Goal: Find specific page/section: Find specific page/section

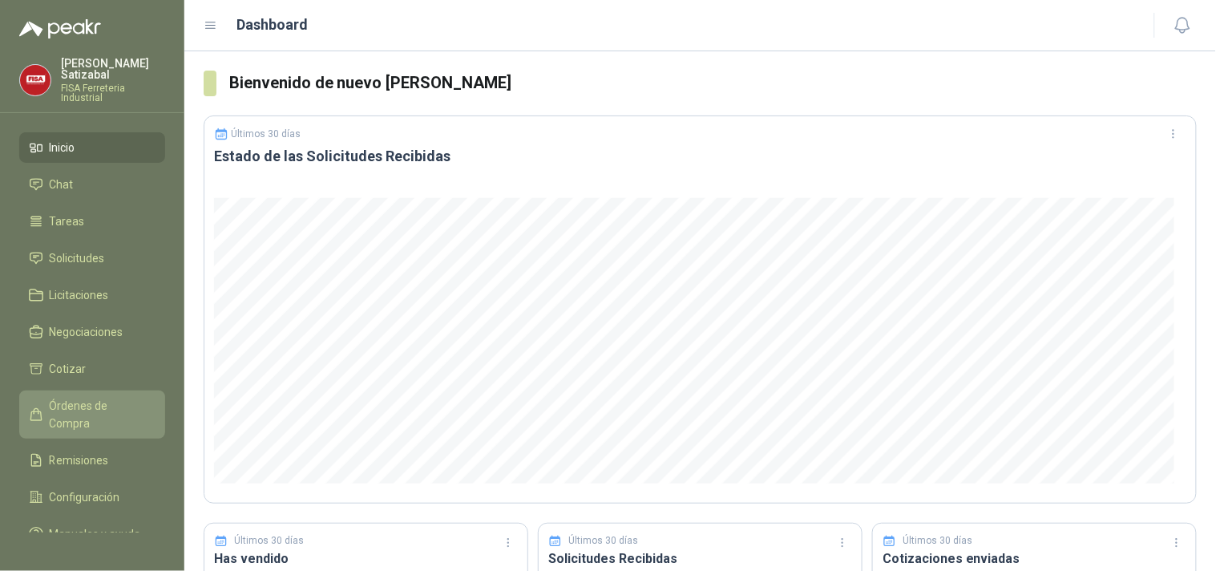
click at [92, 406] on link "Órdenes de Compra" at bounding box center [92, 414] width 146 height 48
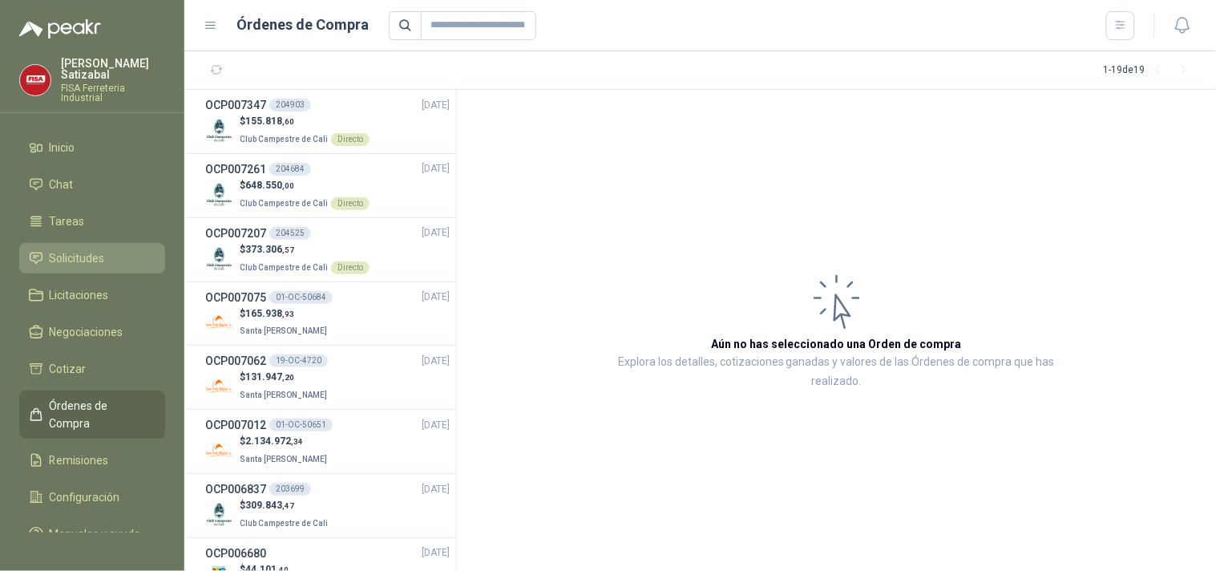
click at [95, 249] on span "Solicitudes" at bounding box center [77, 258] width 55 height 18
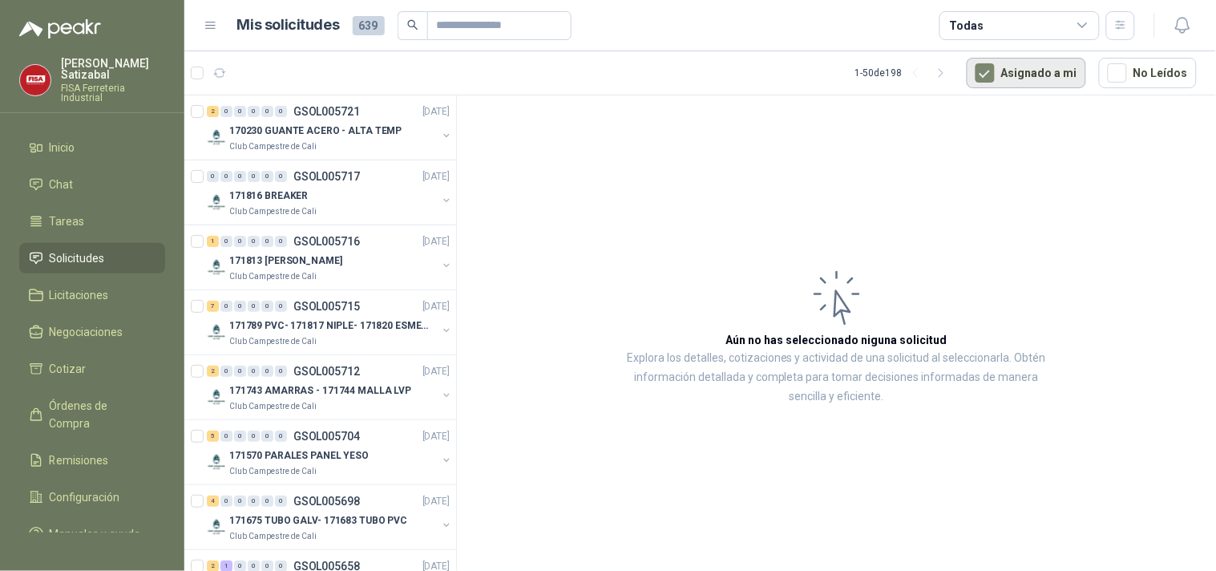
click at [1015, 67] on button "Asignado a mi" at bounding box center [1026, 73] width 119 height 30
click at [1015, 74] on button "Asignado a mi" at bounding box center [1026, 73] width 119 height 30
click at [1029, 63] on button "Asignado a mi" at bounding box center [1026, 73] width 119 height 30
click at [1008, 59] on button "Asignado a mi" at bounding box center [1026, 73] width 119 height 30
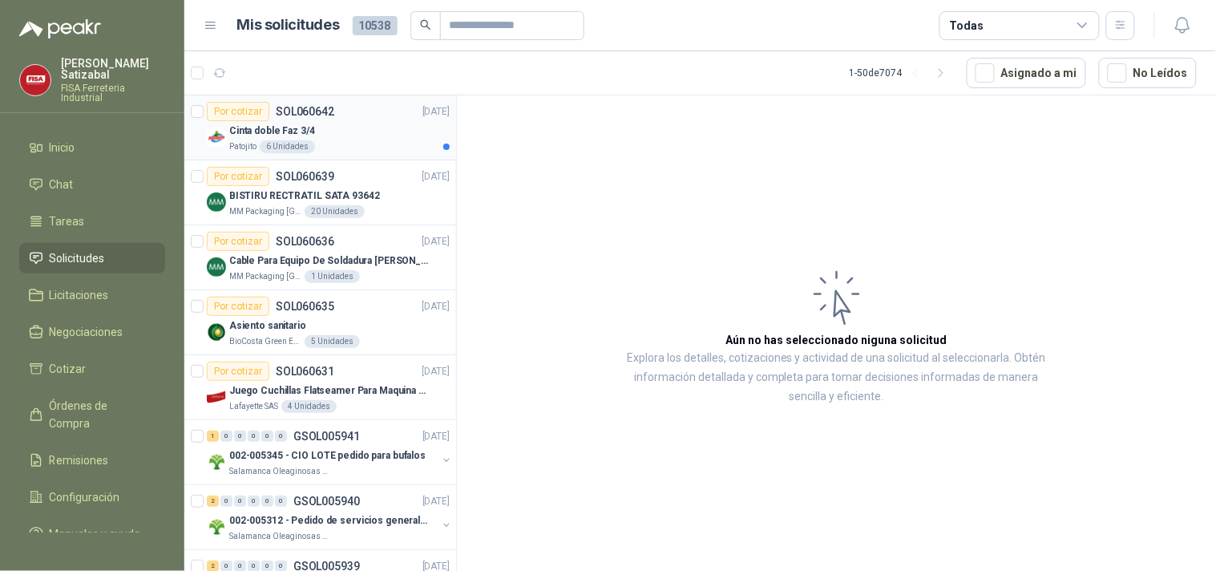
click at [353, 130] on div "Cinta doble Faz 3/4" at bounding box center [339, 130] width 220 height 19
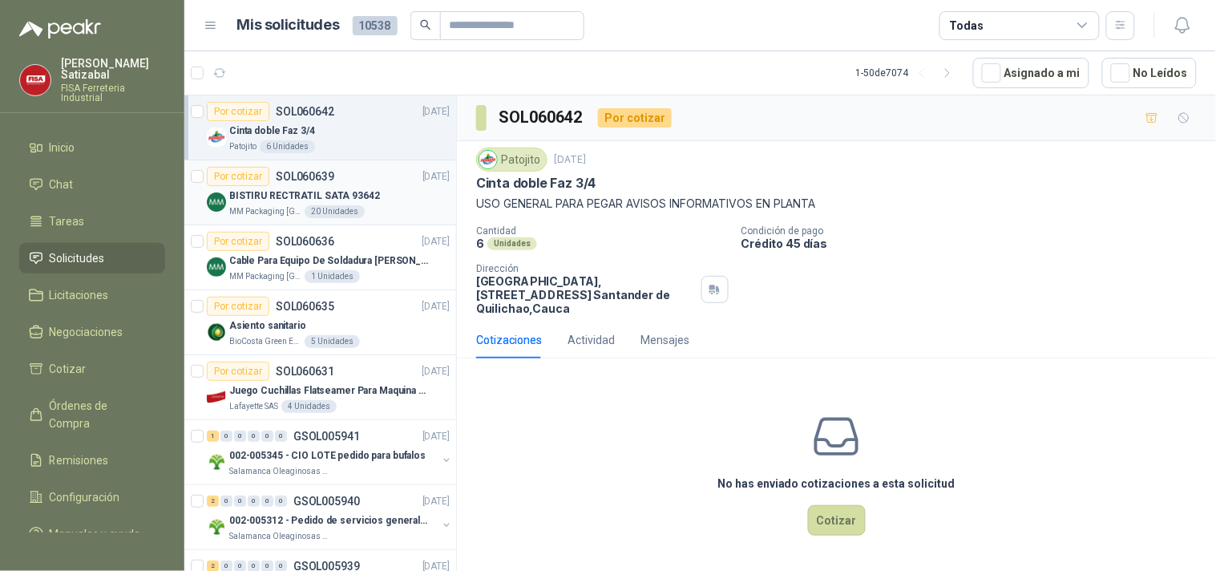
click at [338, 196] on p "BISTIRU RECTRATIL SATA 93642" at bounding box center [304, 195] width 151 height 15
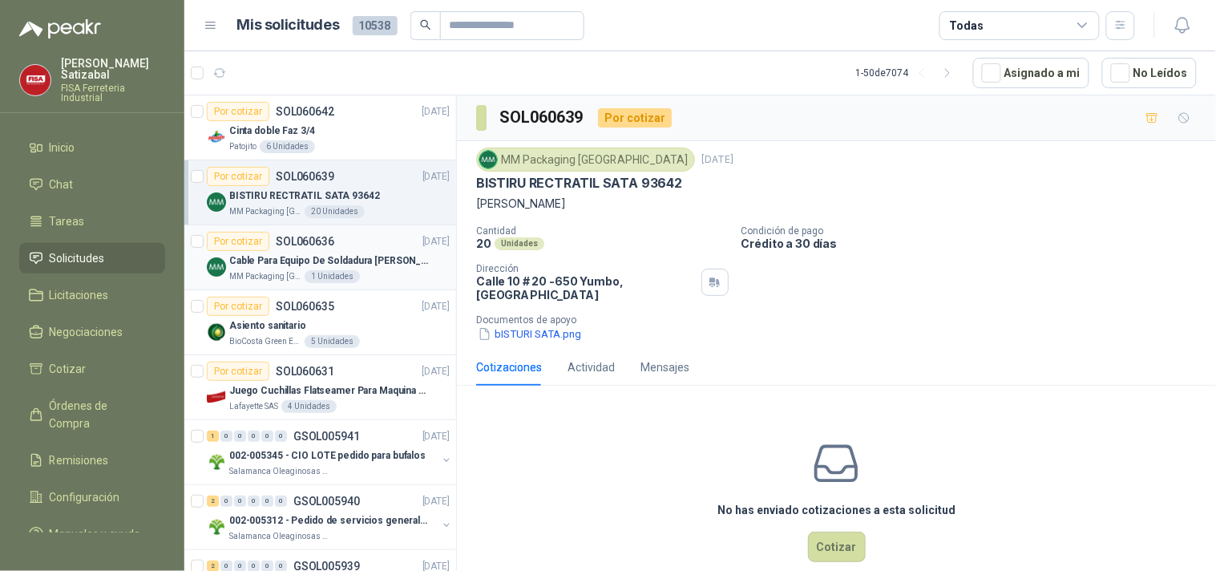
click at [373, 241] on div "Por cotizar SOL060636 09/10/25" at bounding box center [328, 241] width 243 height 19
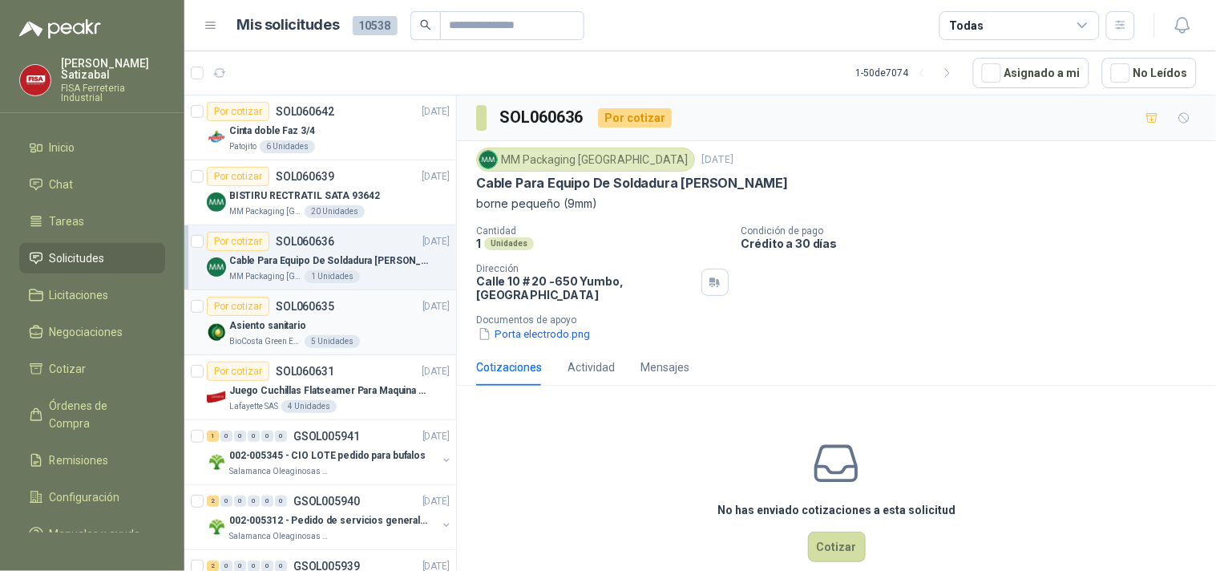
click at [386, 308] on div "Por cotizar SOL060635 09/10/25" at bounding box center [328, 306] width 243 height 19
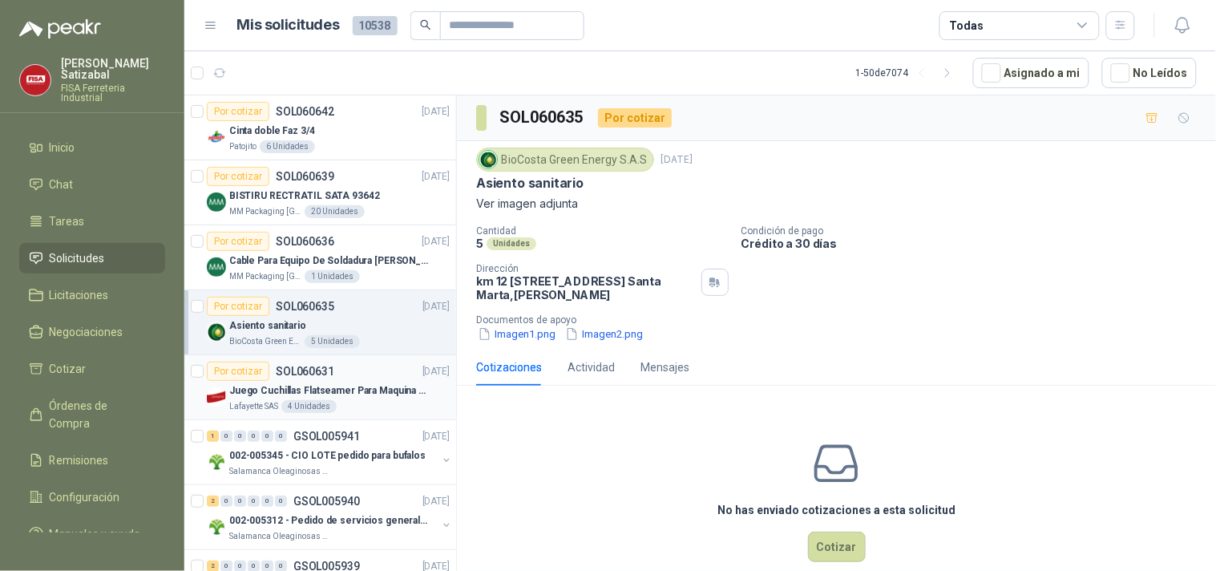
click at [382, 398] on p "Juego Cuchillas Flatseamer Para Maquina de Coser" at bounding box center [329, 390] width 200 height 15
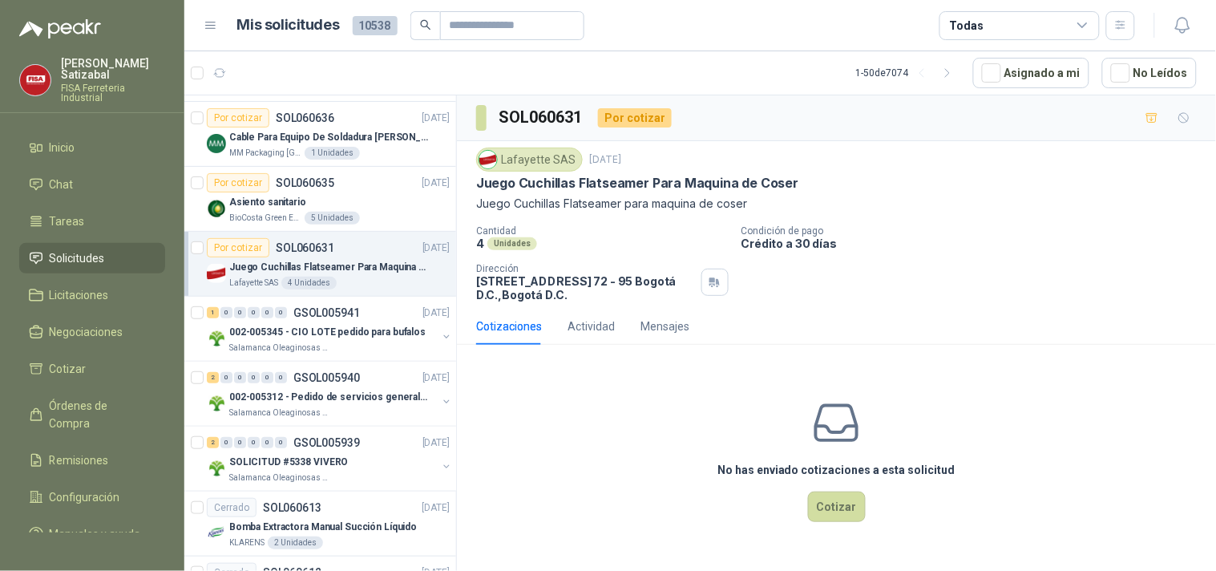
scroll to position [136, 0]
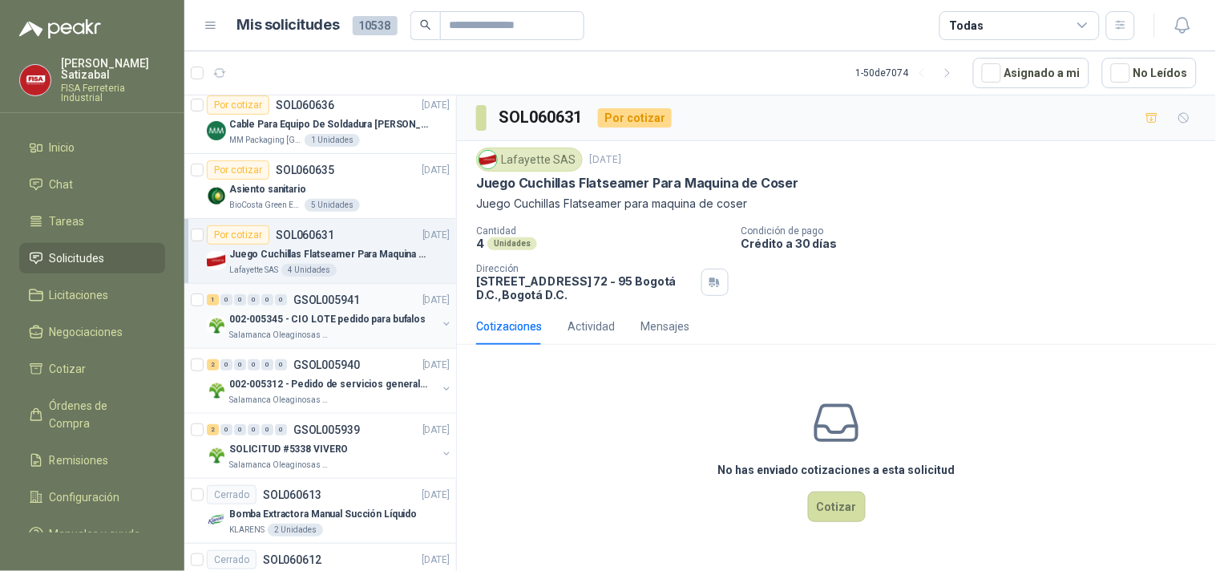
click at [335, 290] on div "1 0 0 0 0 0 GSOL005941 09/10/25" at bounding box center [330, 299] width 246 height 19
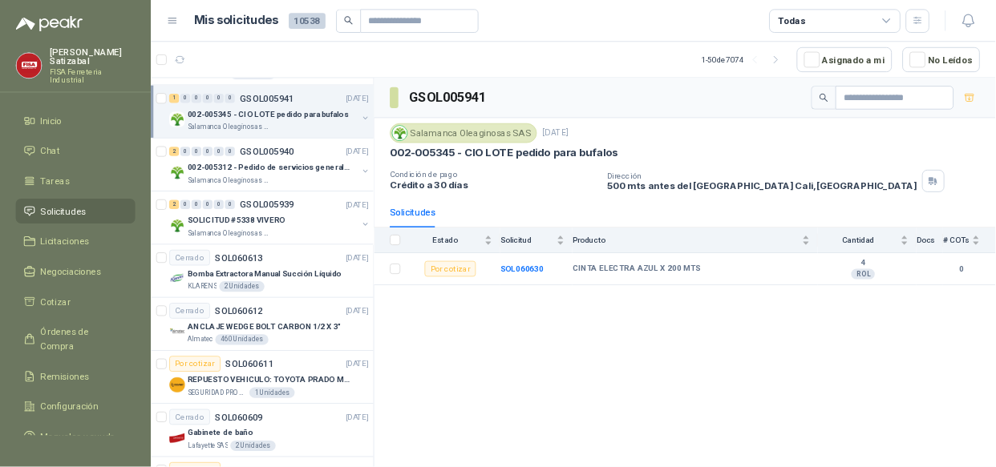
scroll to position [323, 0]
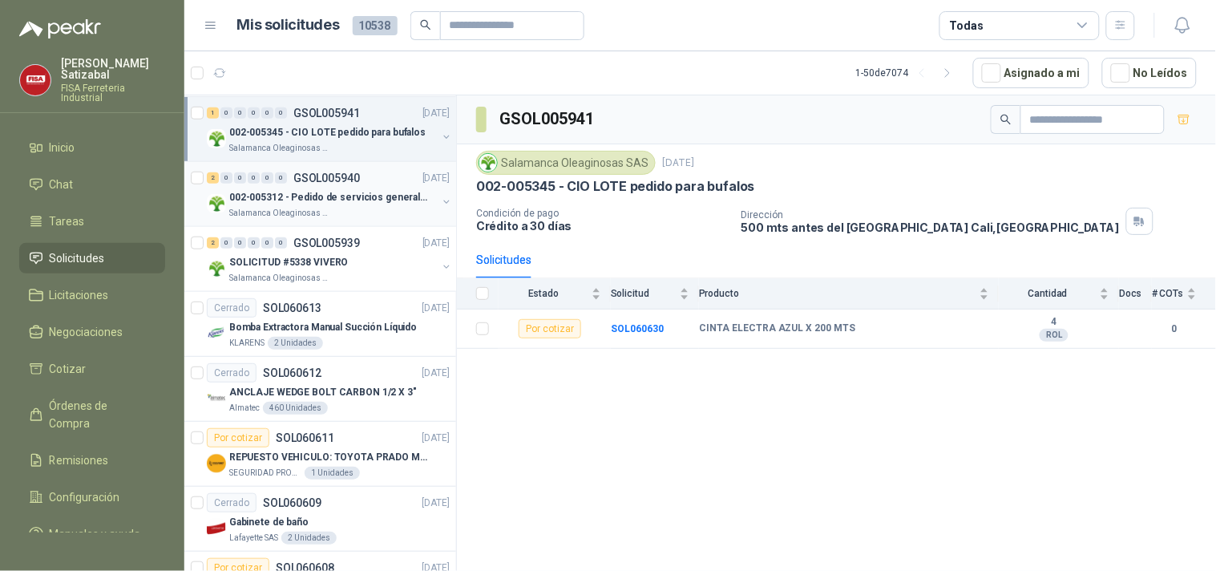
click at [374, 188] on div "002-005312 - Pedido de servicios generales CASA RO" at bounding box center [333, 197] width 208 height 19
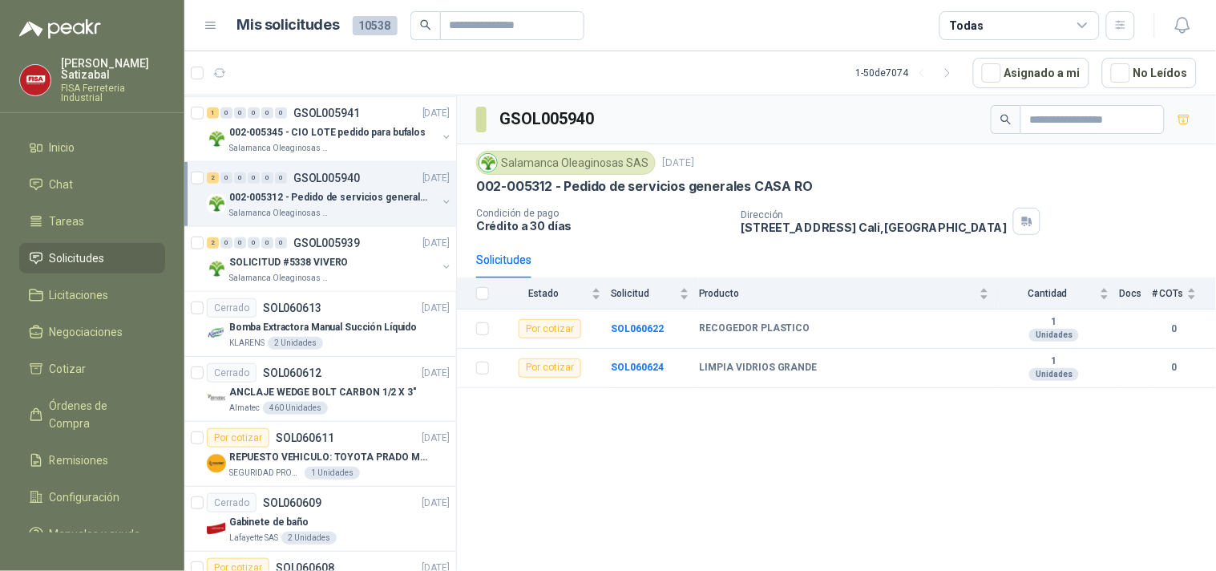
click at [554, 43] on header "Mis solicitudes 10538 Todas" at bounding box center [700, 25] width 1032 height 51
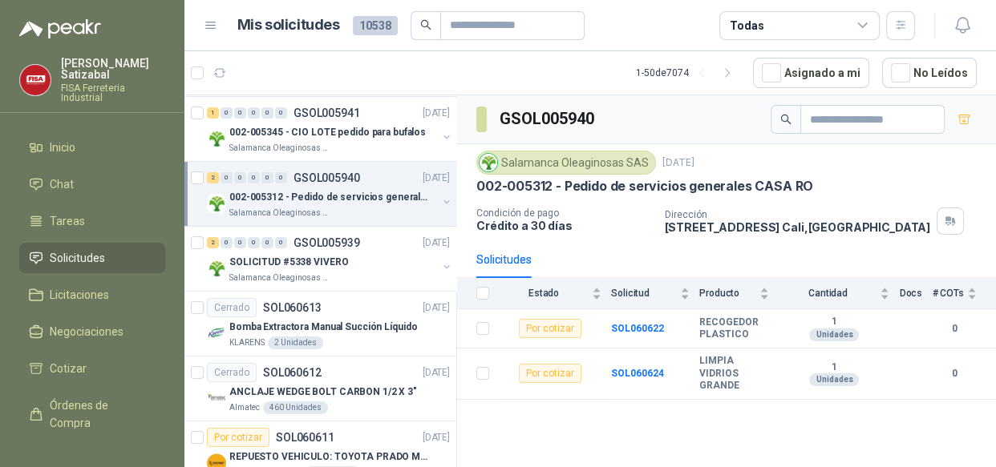
scroll to position [322, 0]
